Goal: Navigation & Orientation: Find specific page/section

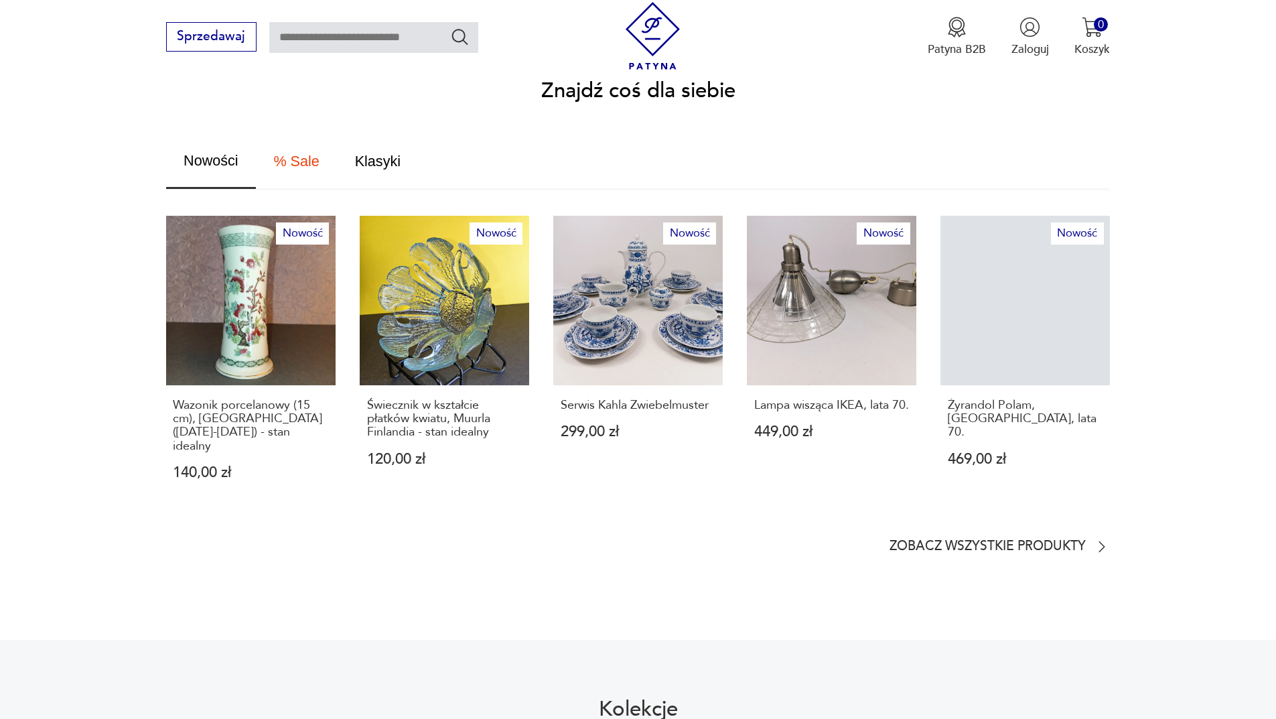
scroll to position [804, 0]
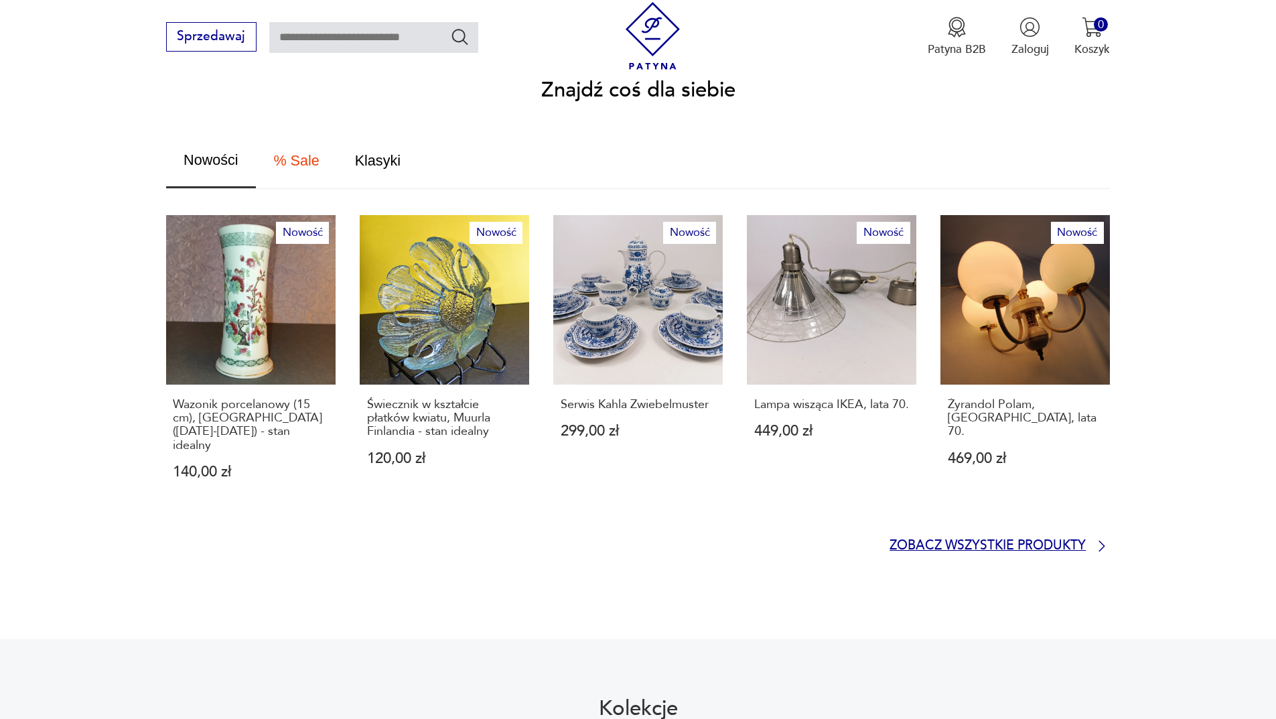
click at [1018, 541] on p "Zobacz wszystkie produkty" at bounding box center [988, 546] width 196 height 11
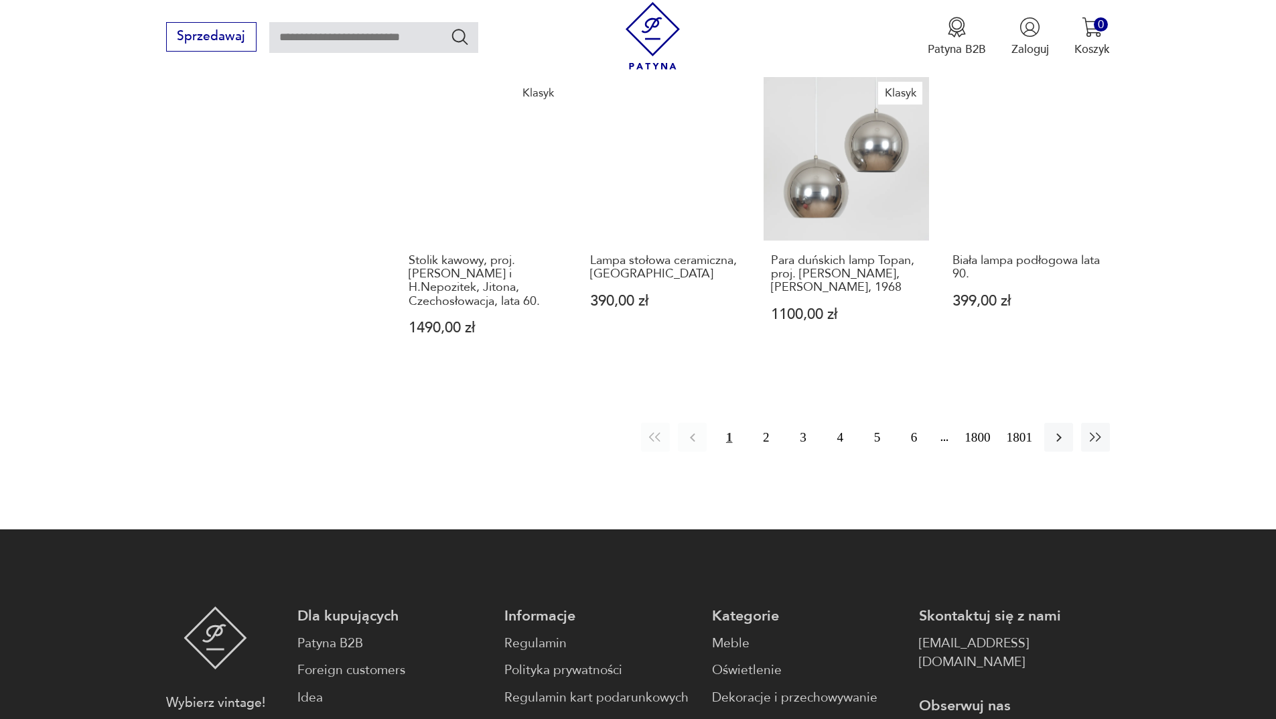
scroll to position [1230, 0]
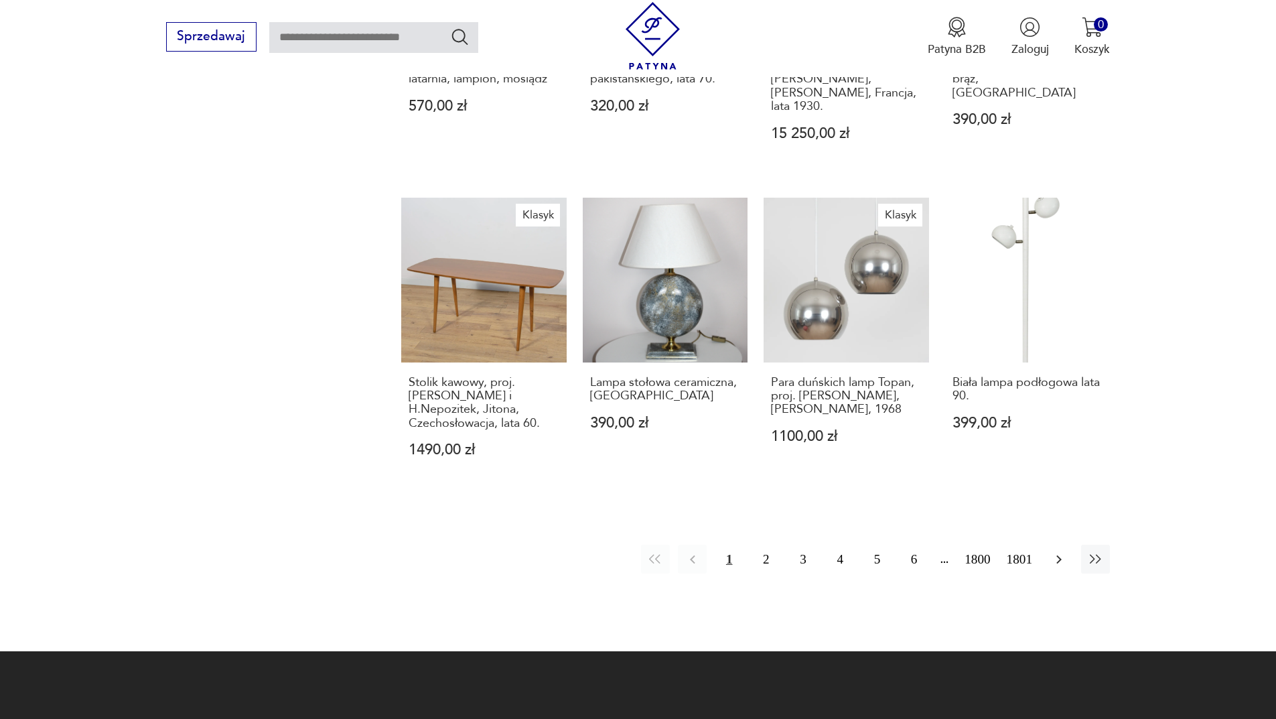
click at [1063, 551] on icon "button" at bounding box center [1059, 559] width 16 height 16
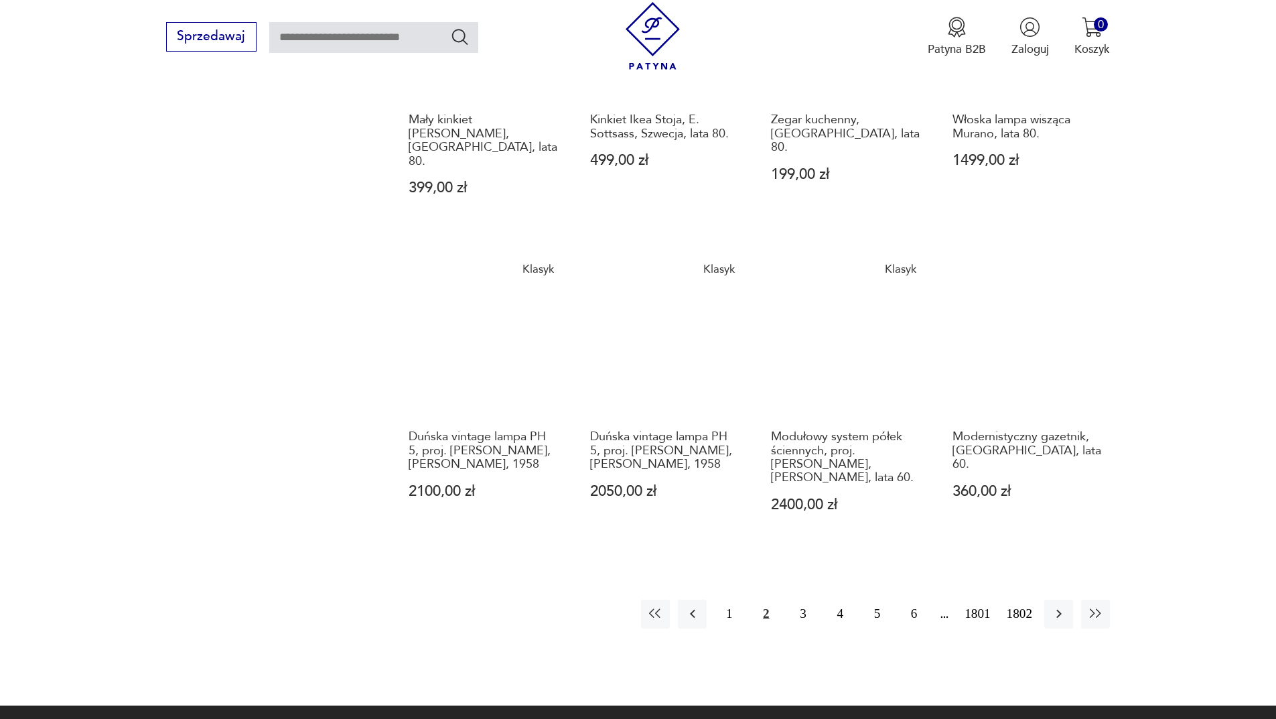
scroll to position [1165, 0]
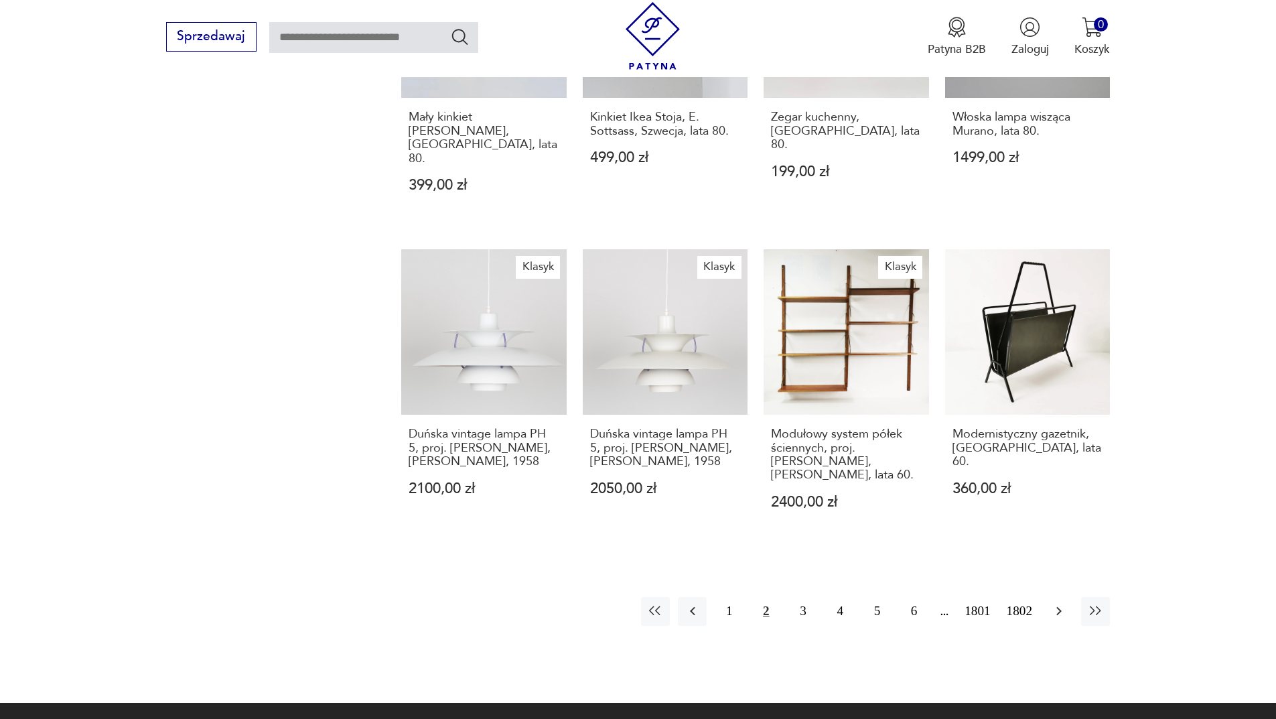
click at [1060, 603] on icon "button" at bounding box center [1059, 611] width 16 height 16
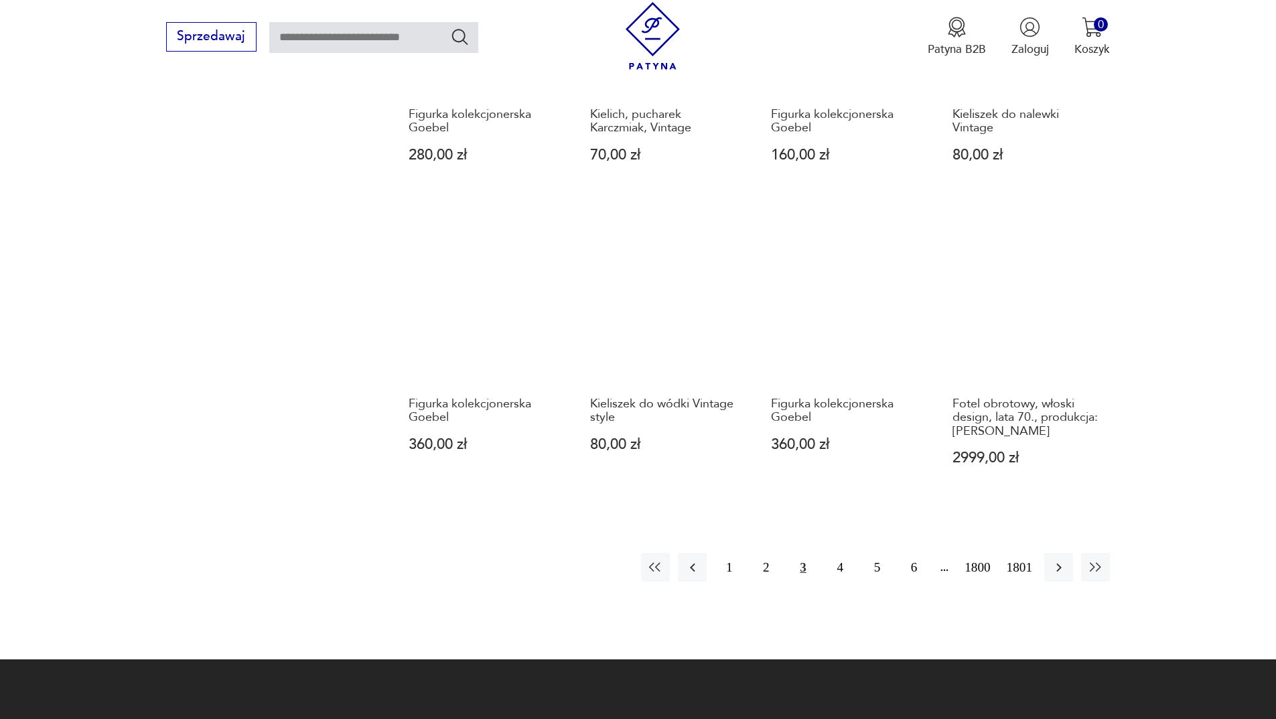
scroll to position [1165, 0]
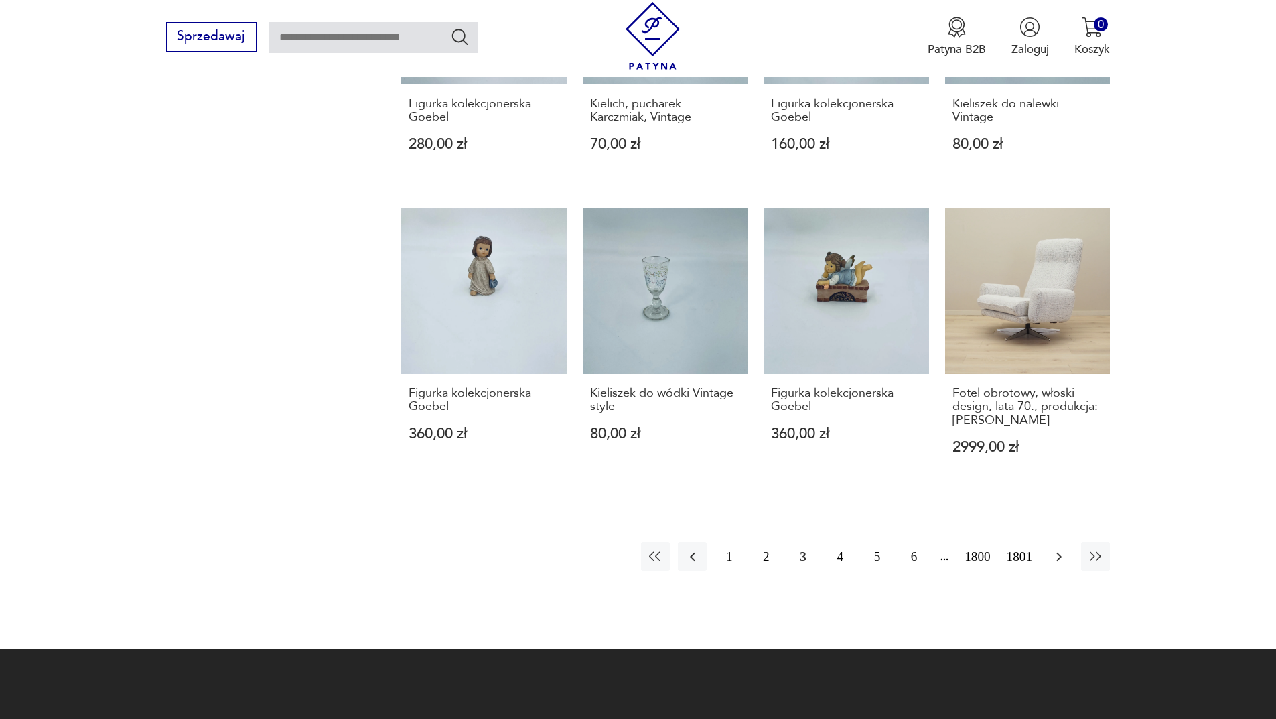
click at [1062, 542] on button "button" at bounding box center [1058, 556] width 29 height 29
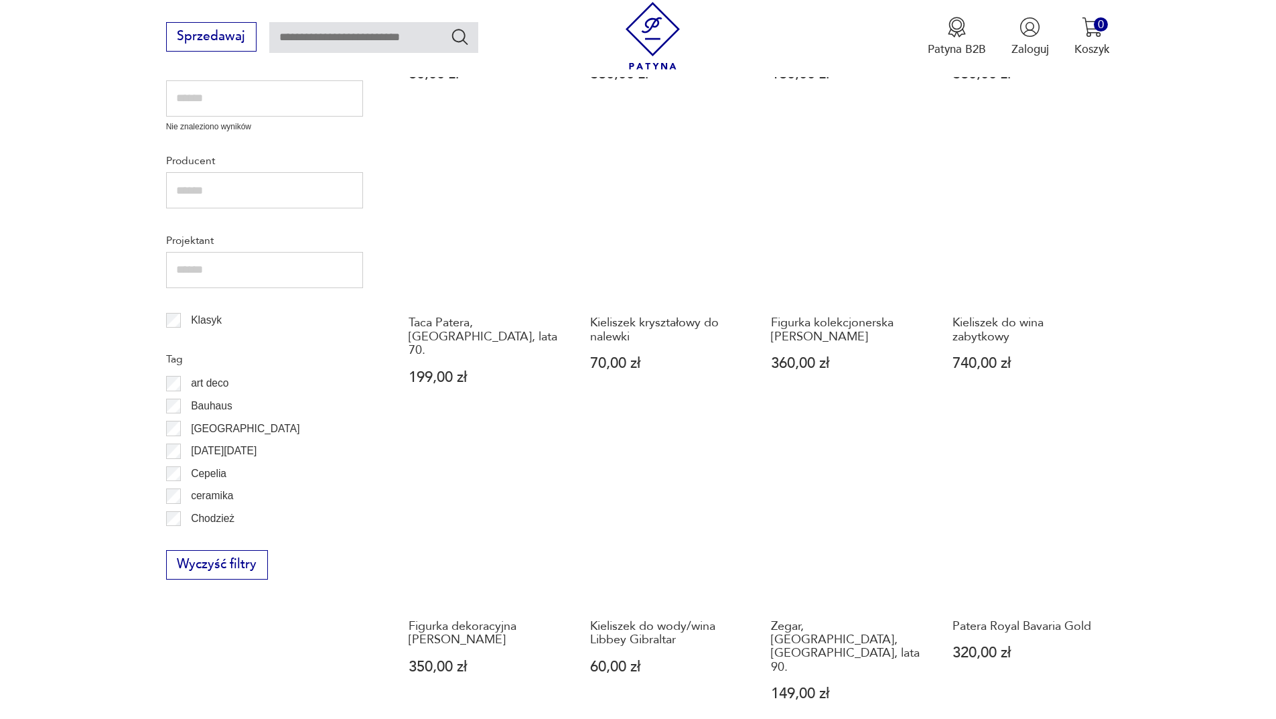
scroll to position [1165, 0]
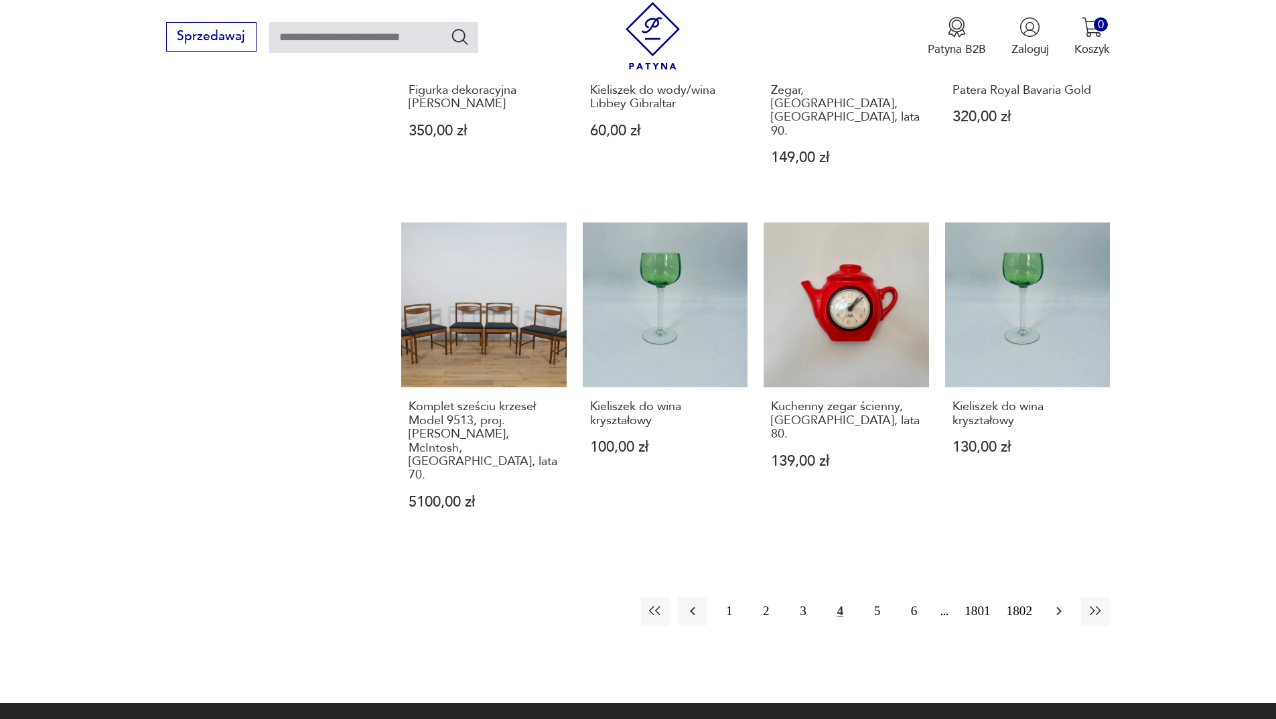
click at [1056, 603] on icon "button" at bounding box center [1059, 611] width 16 height 16
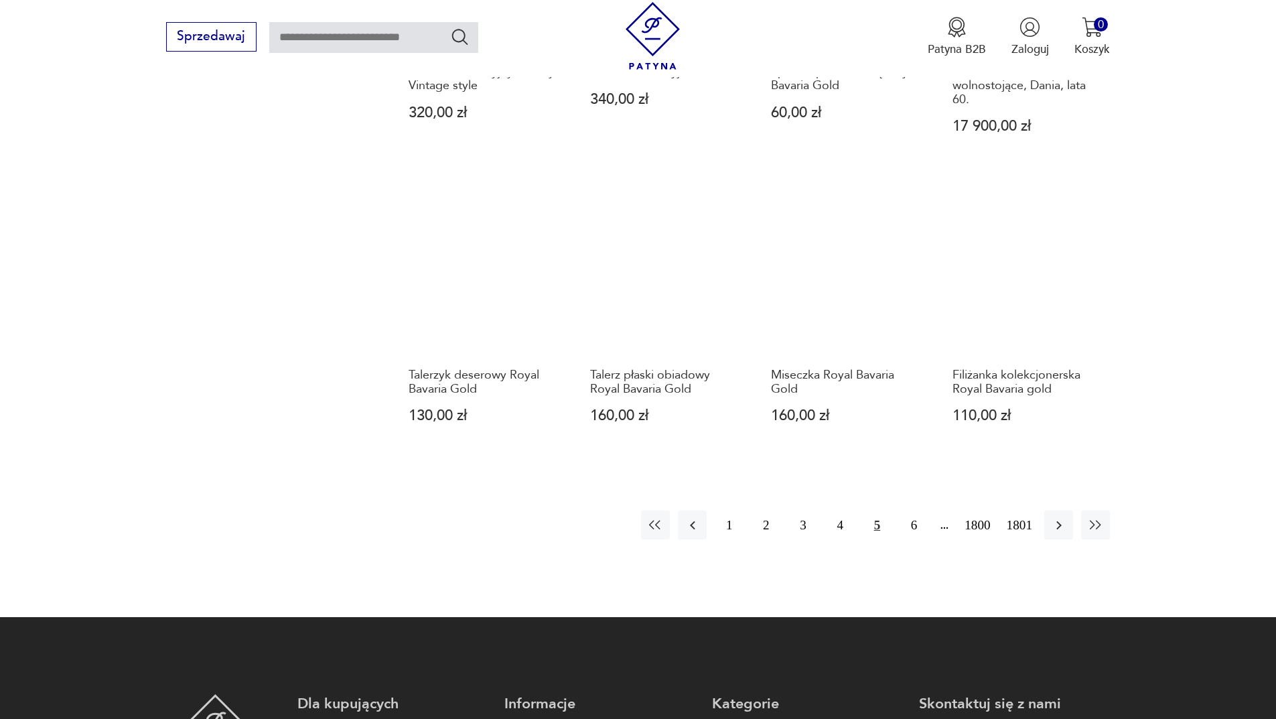
scroll to position [1299, 0]
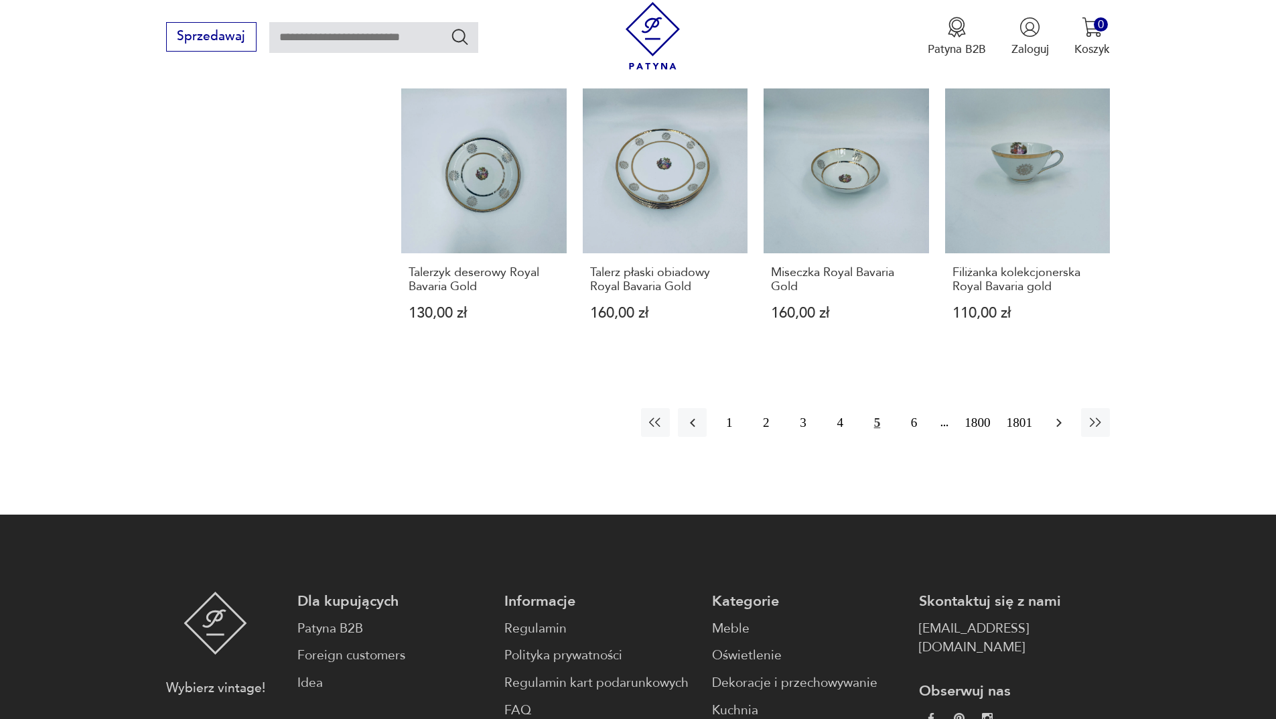
click at [1056, 424] on icon "button" at bounding box center [1059, 423] width 16 height 16
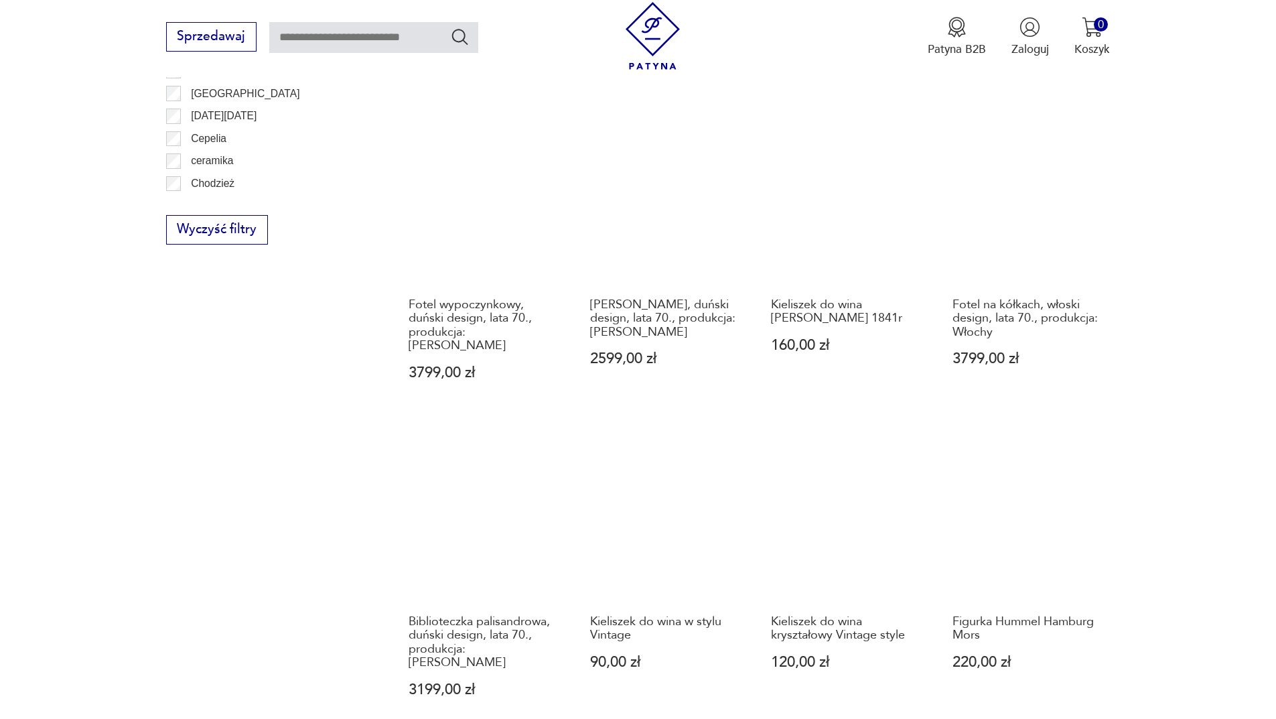
scroll to position [1299, 0]
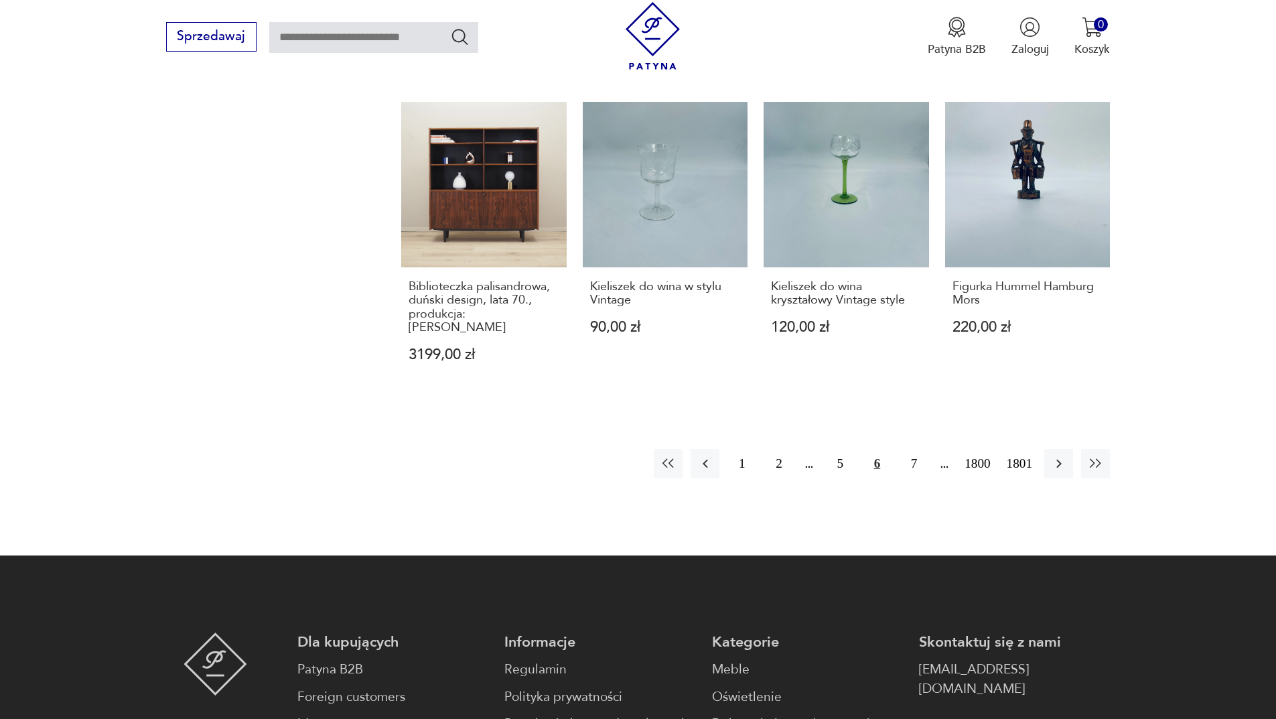
click at [1073, 449] on div "1 2 5 [DATE] 1801" at bounding box center [882, 463] width 456 height 29
click at [1066, 449] on button "button" at bounding box center [1058, 463] width 29 height 29
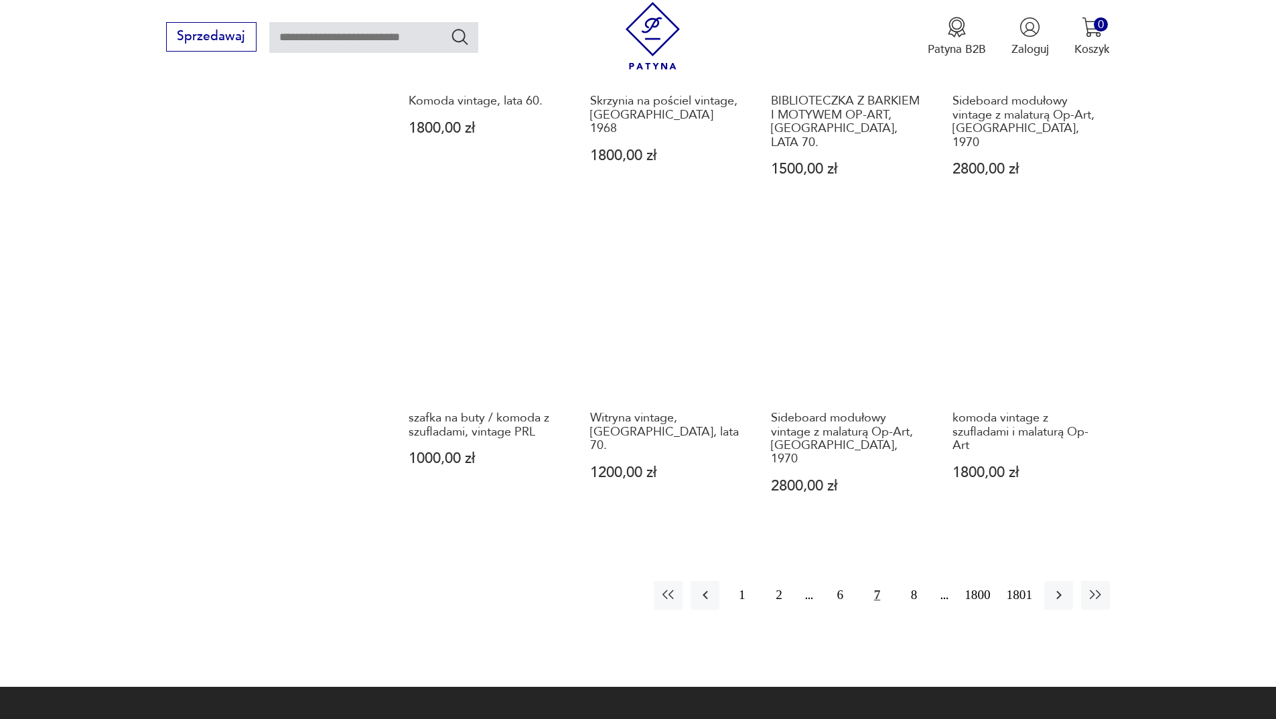
scroll to position [1366, 0]
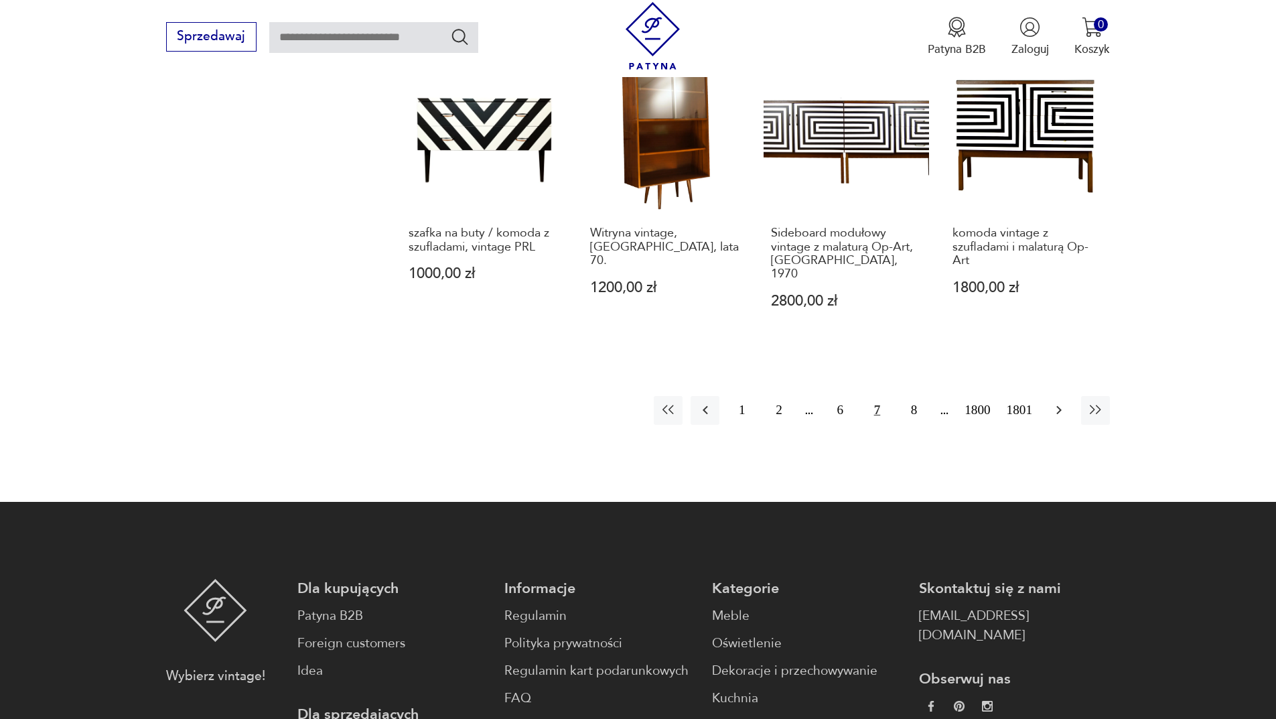
click at [1057, 402] on icon "button" at bounding box center [1059, 410] width 16 height 16
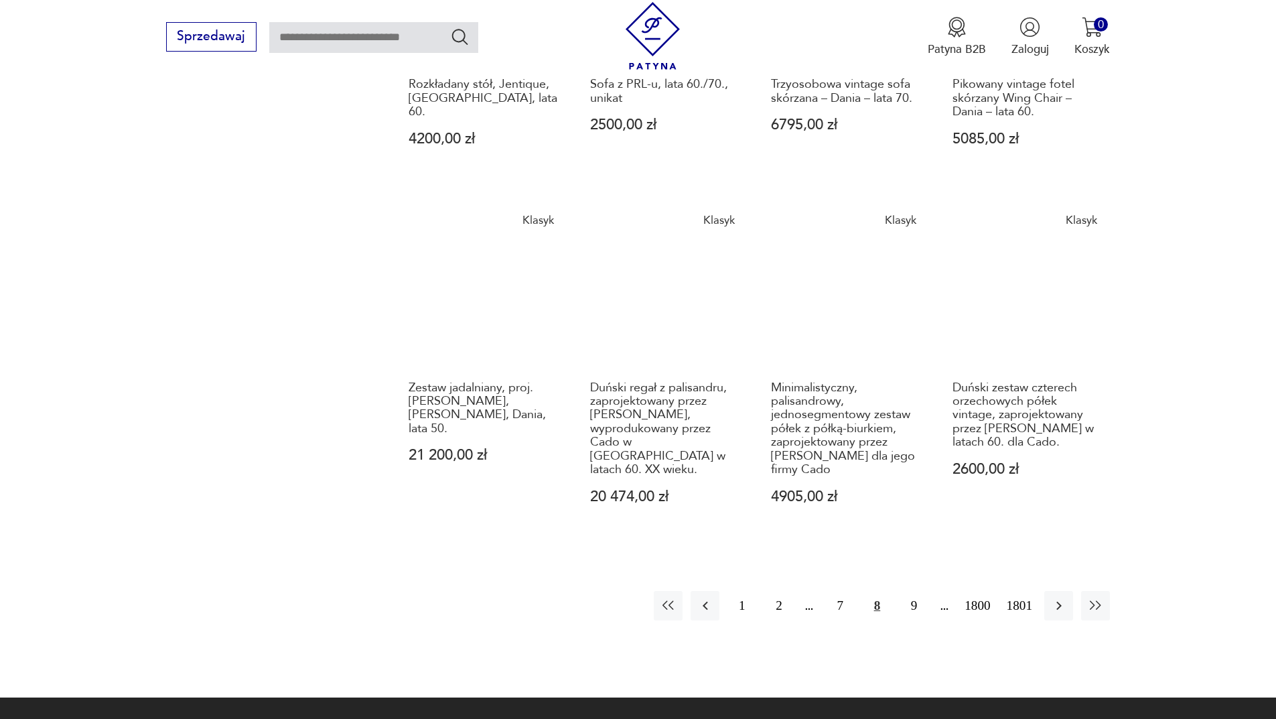
scroll to position [1232, 0]
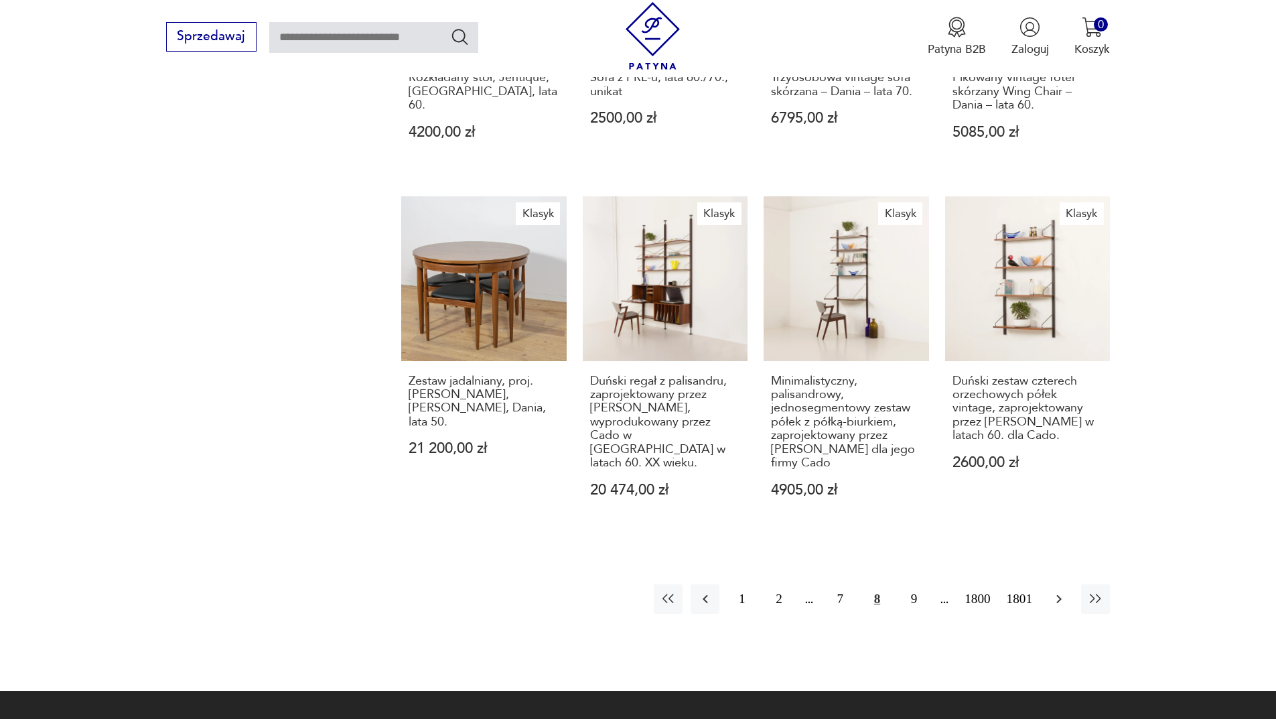
click at [1058, 584] on button "button" at bounding box center [1058, 598] width 29 height 29
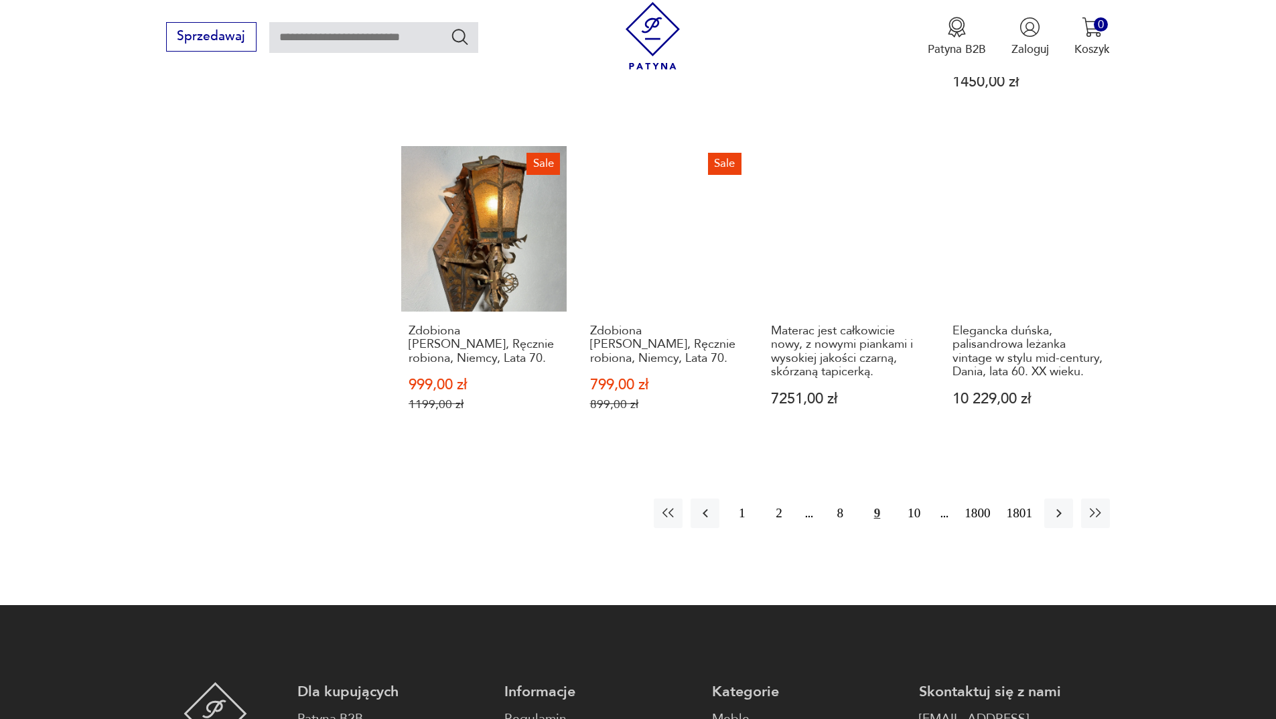
scroll to position [1366, 0]
